Goal: Transaction & Acquisition: Obtain resource

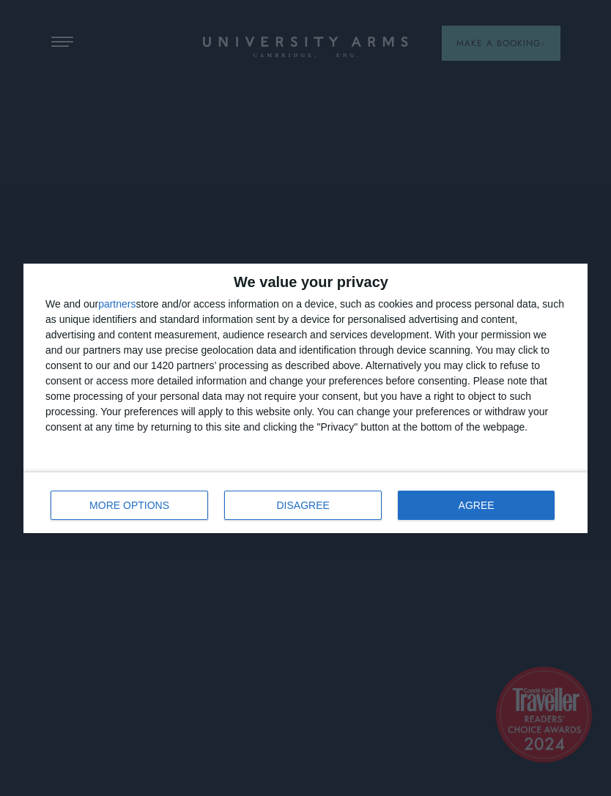
click at [434, 509] on button "AGREE" at bounding box center [476, 505] width 157 height 29
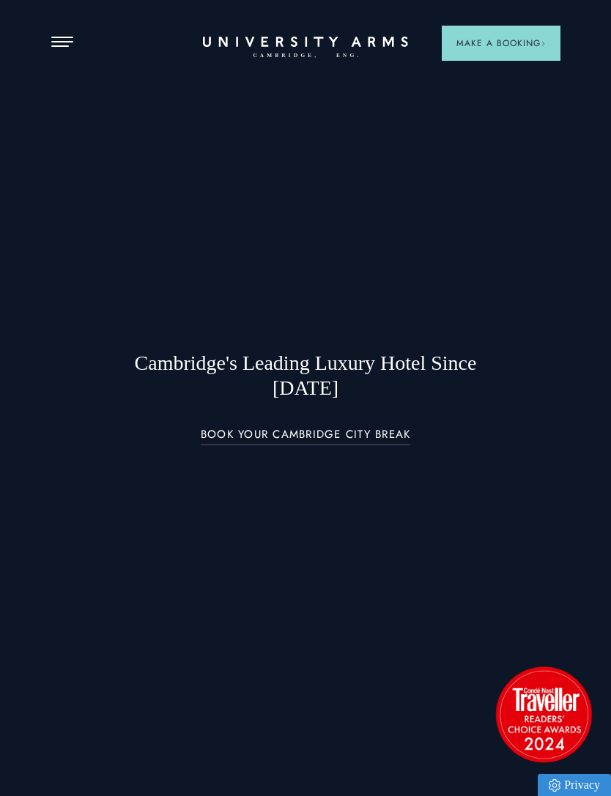
click at [59, 48] on button "Open Menu" at bounding box center [62, 43] width 22 height 12
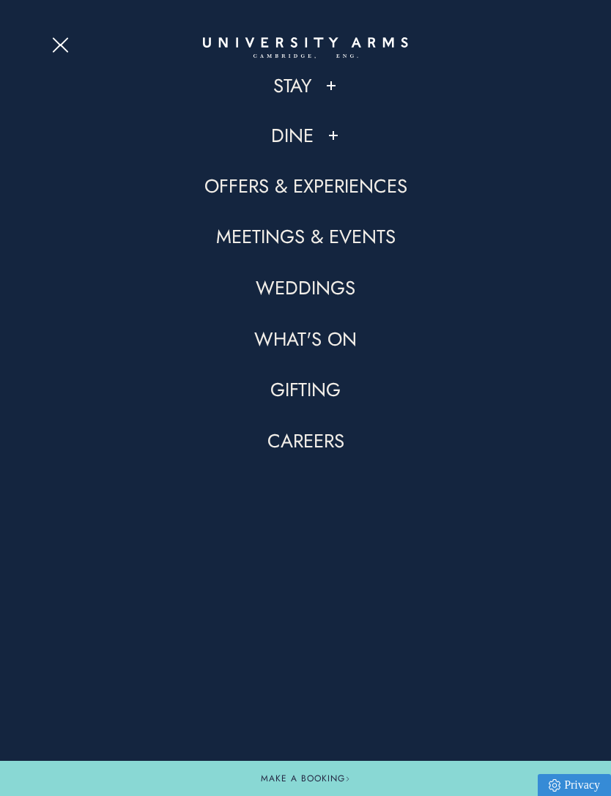
click at [349, 291] on link "Weddings" at bounding box center [306, 287] width 100 height 25
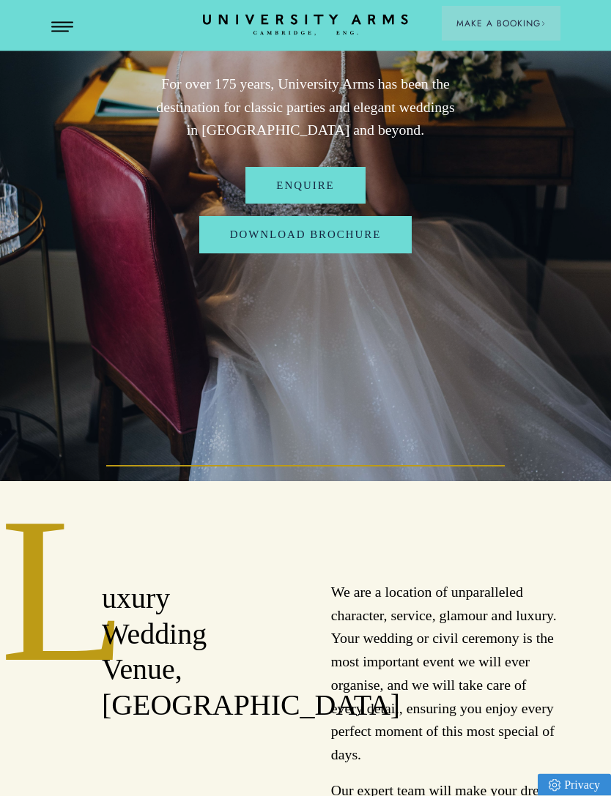
scroll to position [315, 0]
click at [375, 253] on link "Download Brochure" at bounding box center [305, 234] width 213 height 37
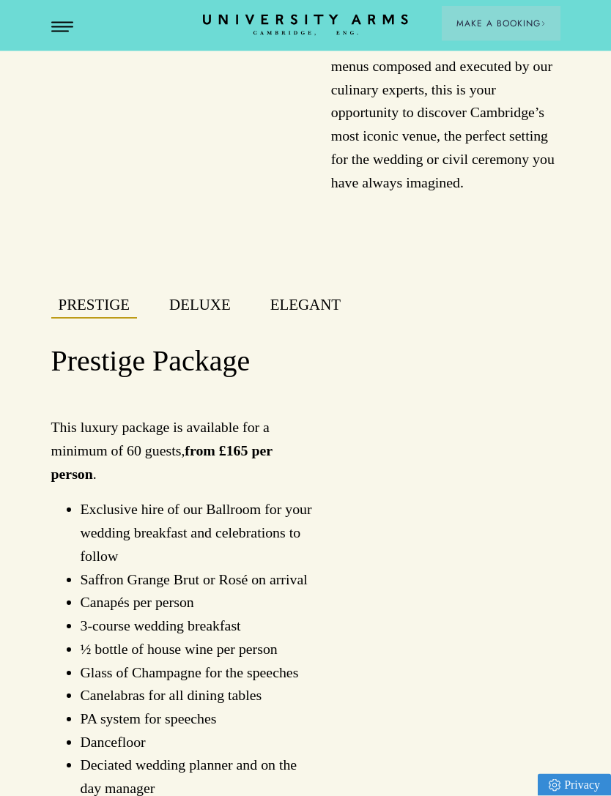
scroll to position [1164, 0]
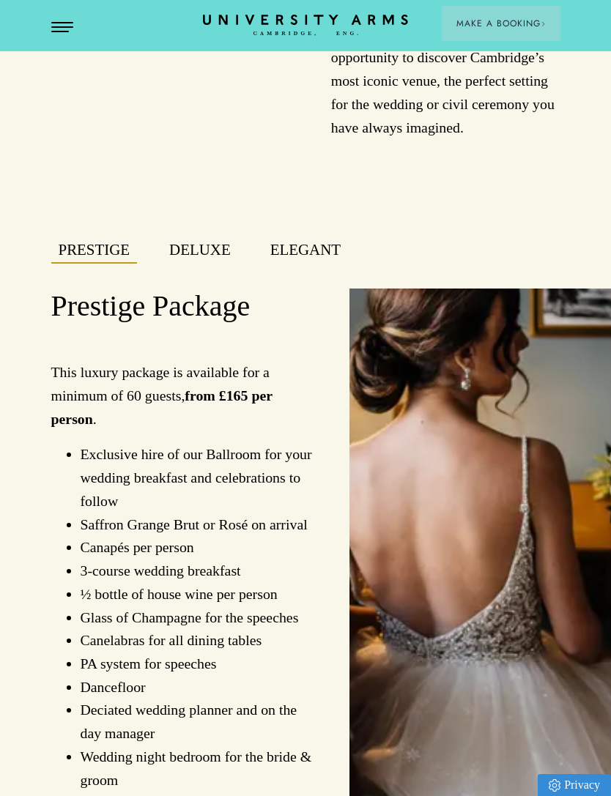
click at [198, 263] on button "Deluxe" at bounding box center [200, 251] width 76 height 24
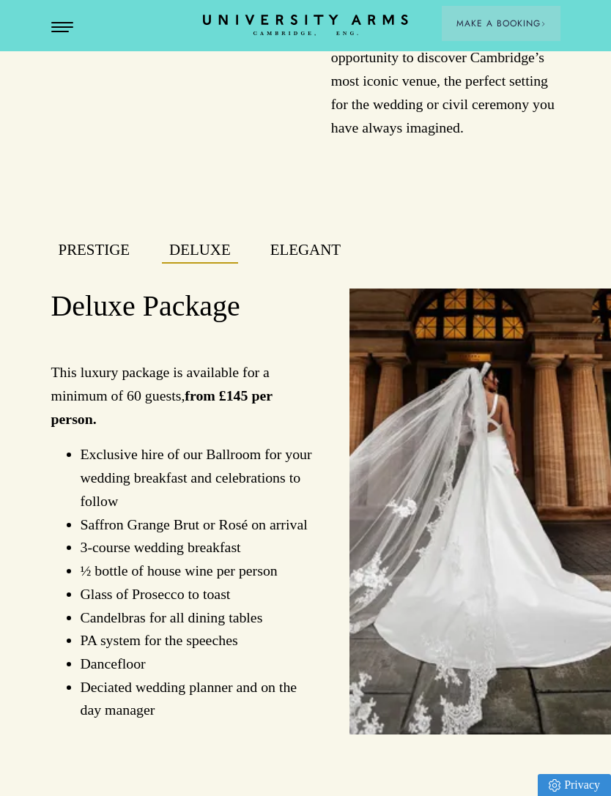
click at [296, 256] on button "Elegant" at bounding box center [305, 251] width 85 height 24
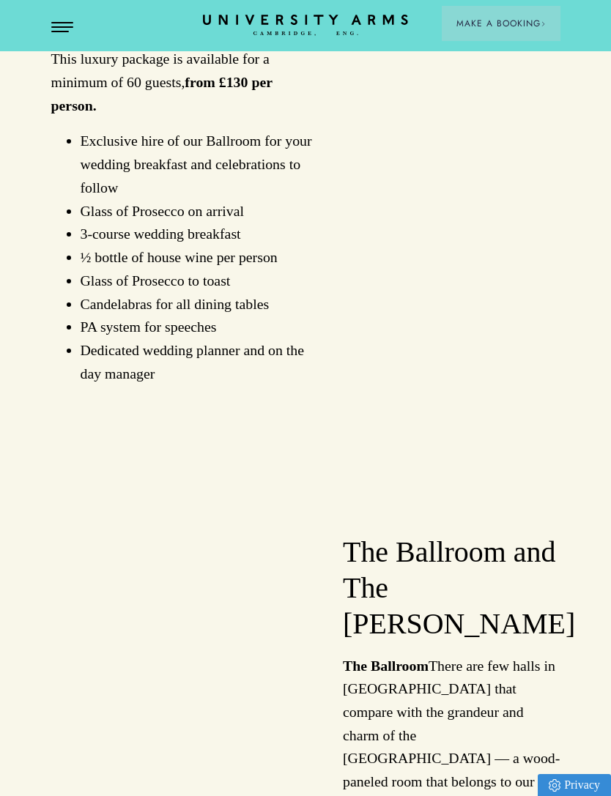
scroll to position [1251, 0]
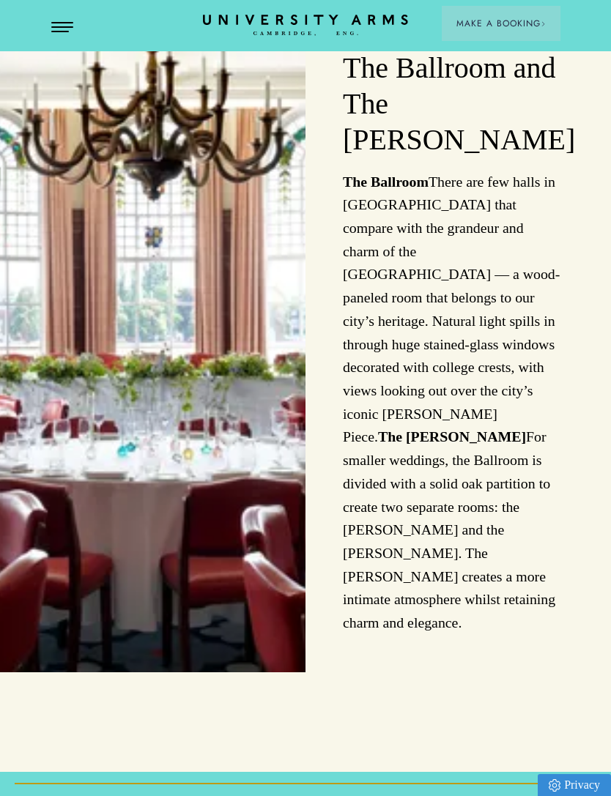
click at [59, 522] on img at bounding box center [153, 342] width 306 height 659
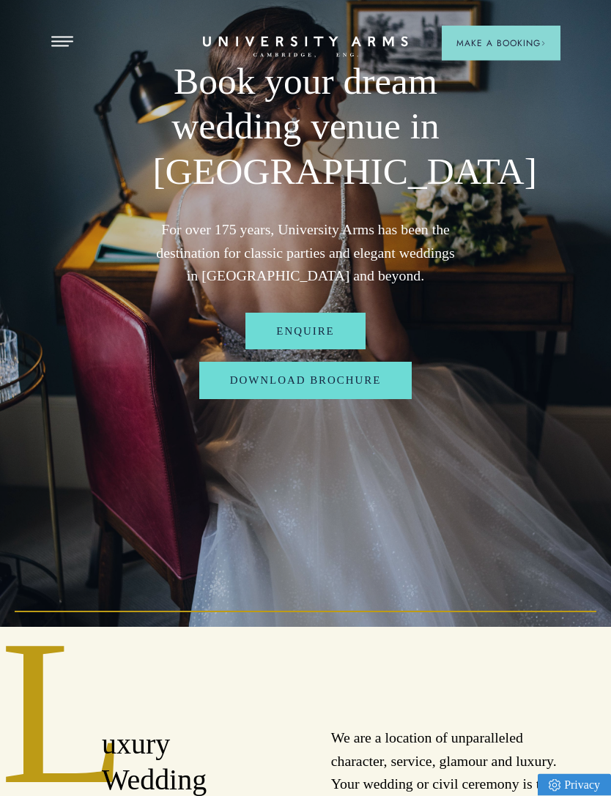
scroll to position [0, 0]
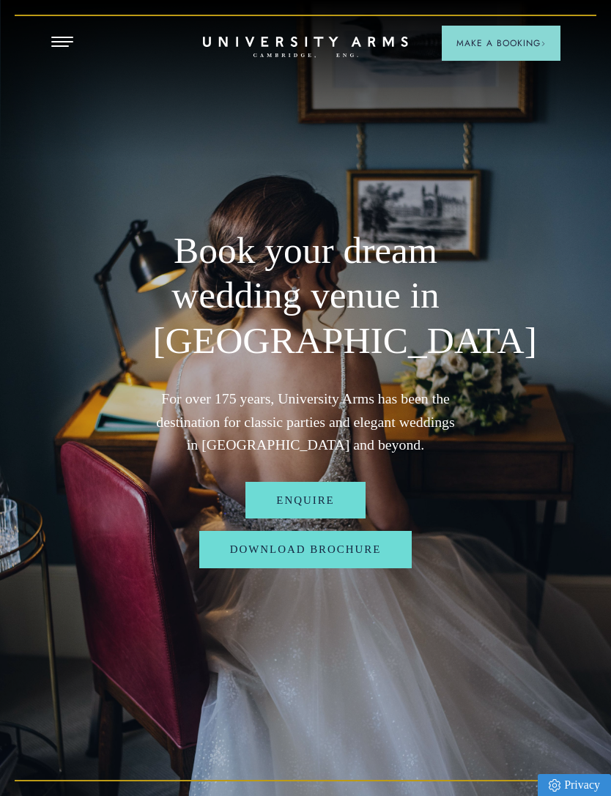
click at [240, 558] on link "Download Brochure" at bounding box center [305, 549] width 213 height 37
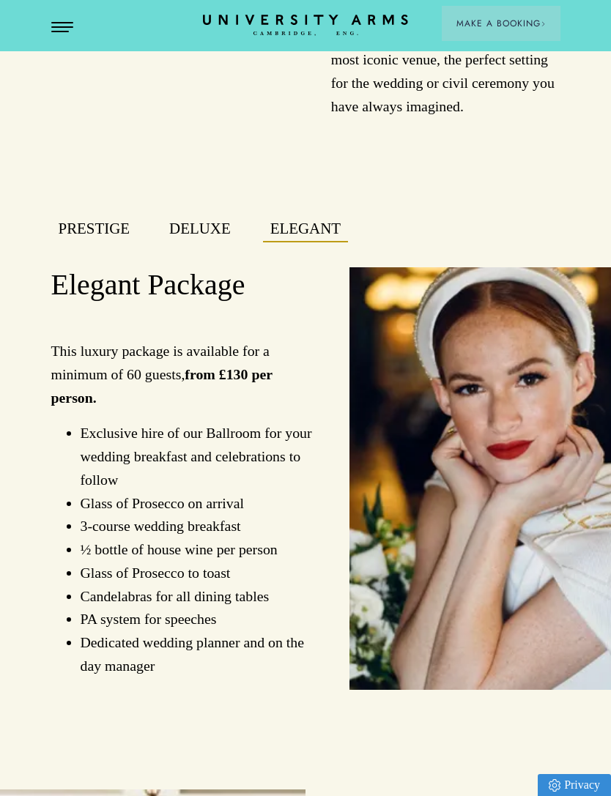
scroll to position [1185, 0]
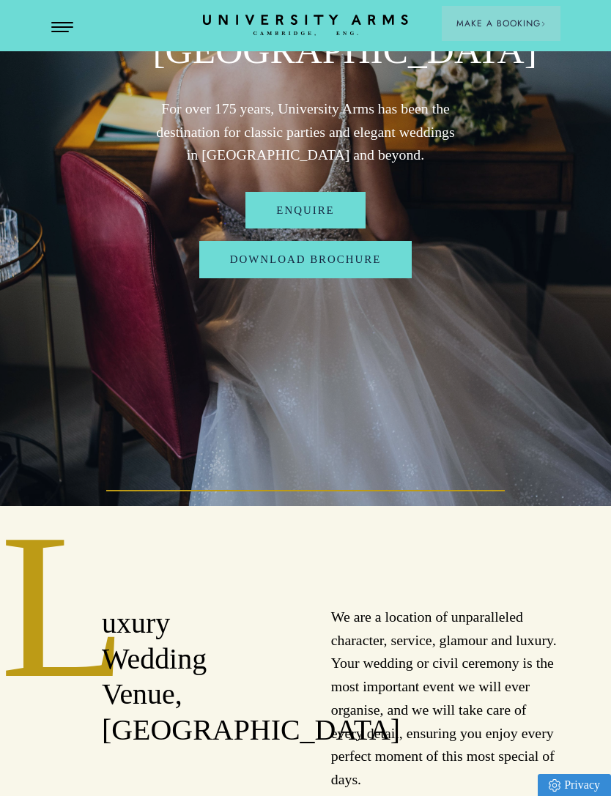
scroll to position [221, 0]
